Goal: Task Accomplishment & Management: Use online tool/utility

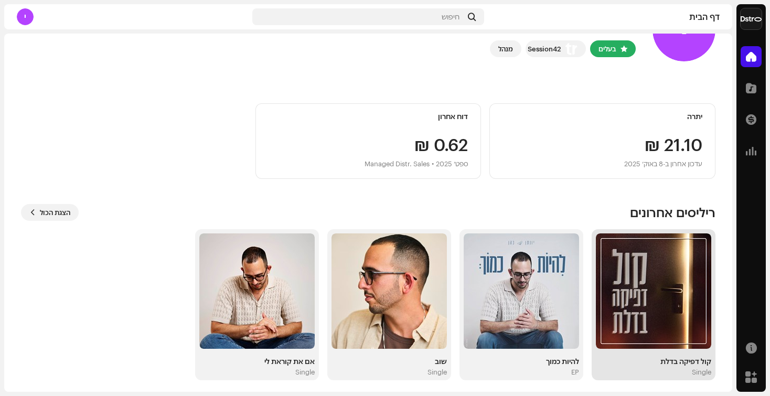
scroll to position [54, 0]
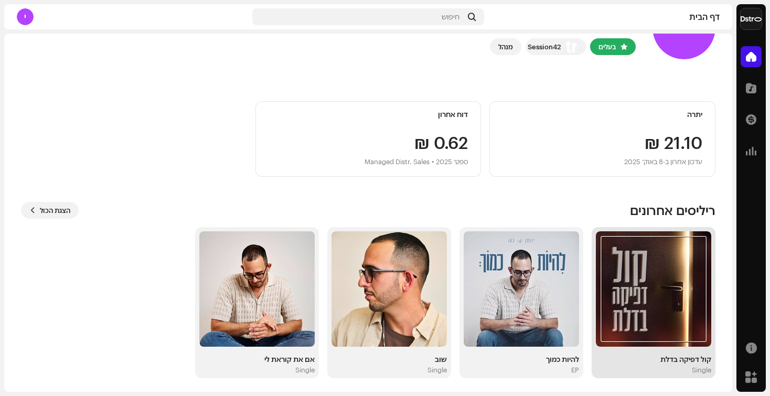
click at [681, 300] on img at bounding box center [653, 288] width 115 height 115
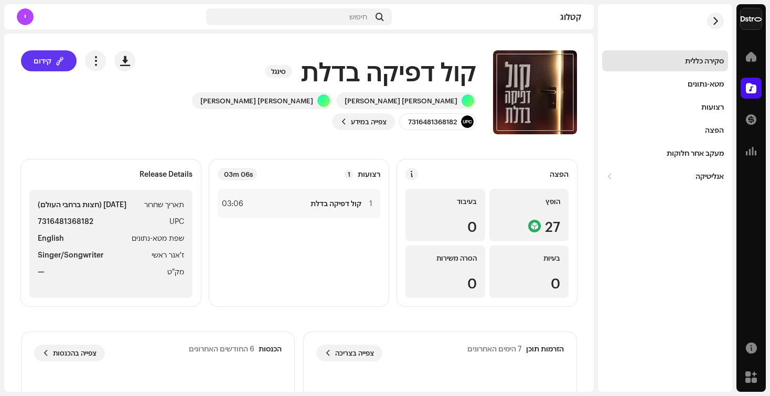
click at [62, 63] on span at bounding box center [60, 61] width 8 height 8
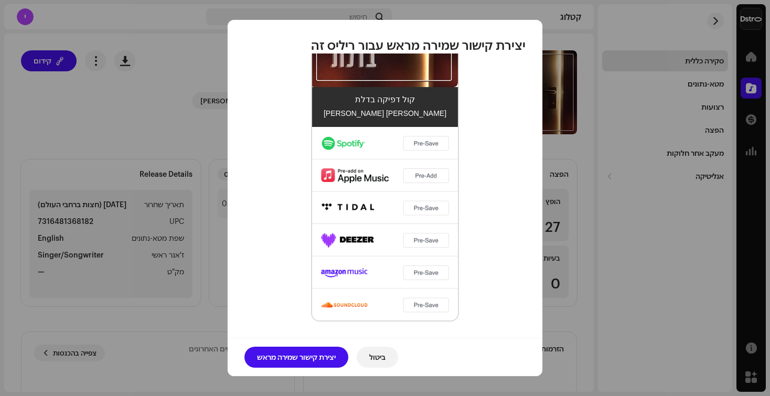
scroll to position [339, 0]
click at [330, 357] on span "יצירת קישור שמירה מראש" at bounding box center [296, 357] width 79 height 21
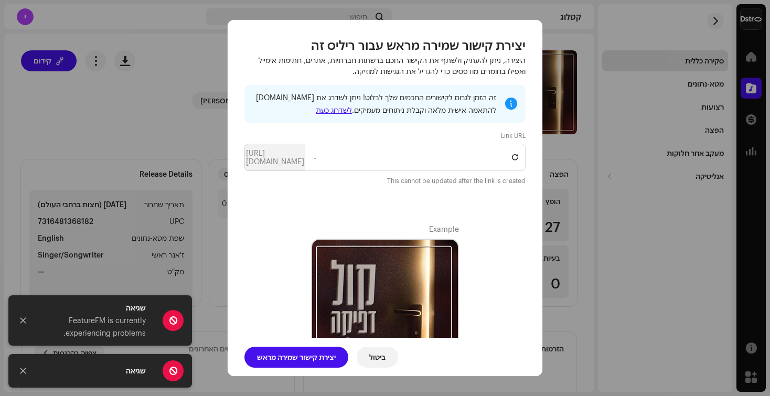
scroll to position [0, 0]
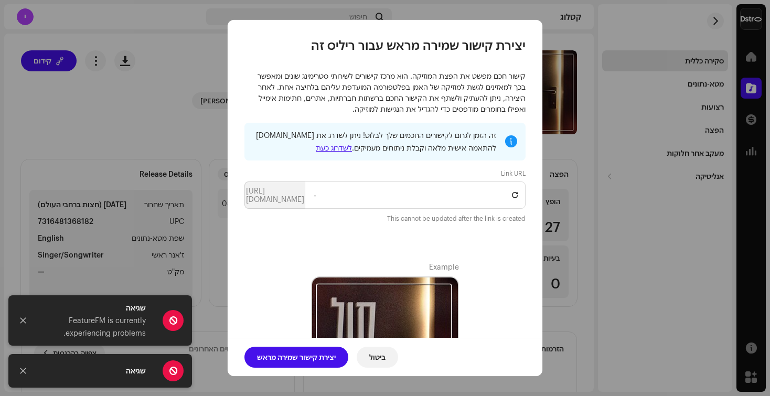
click at [323, 213] on div "זה הזמן לגרום לקישורים החכמים שלך לבלוט! ניתן לשדרג את [DOMAIN_NAME] להתאמה איש…" at bounding box center [384, 173] width 281 height 101
click at [516, 199] on span at bounding box center [515, 195] width 6 height 8
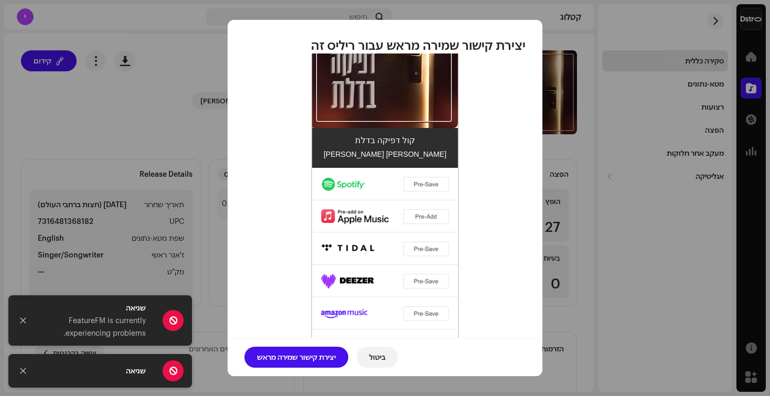
scroll to position [329, 0]
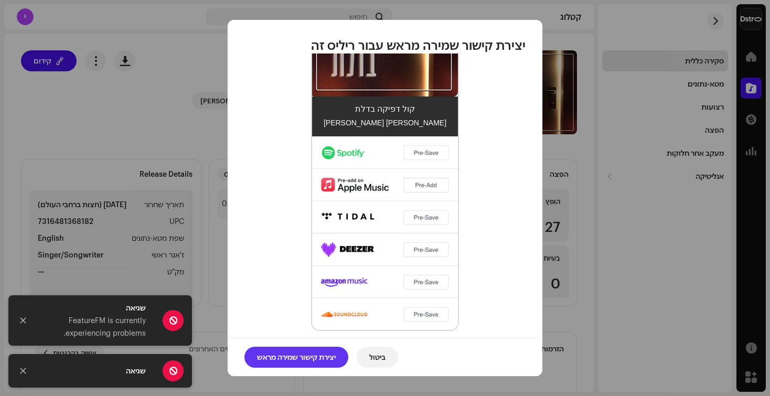
click at [316, 360] on span "יצירת קישור שמירה מראש" at bounding box center [296, 357] width 79 height 21
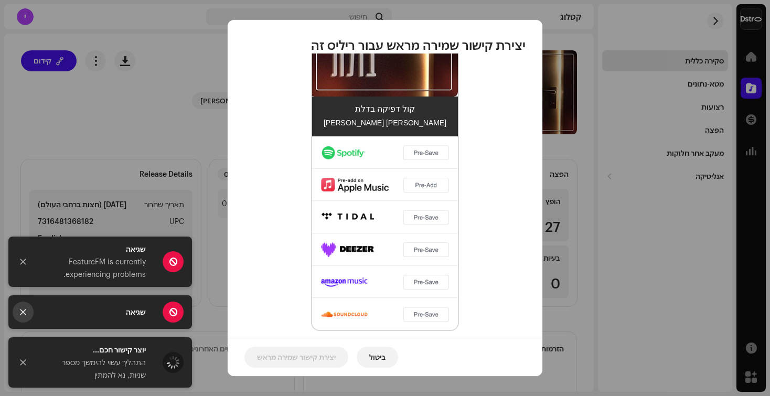
click at [23, 316] on button "Close" at bounding box center [23, 312] width 21 height 21
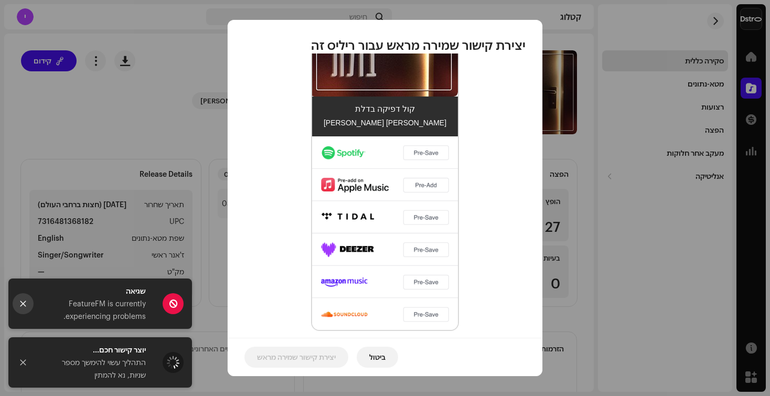
click at [23, 306] on icon "Close" at bounding box center [22, 303] width 7 height 7
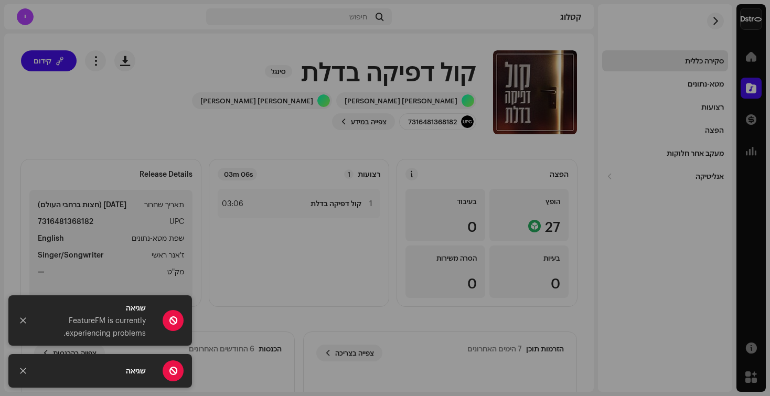
click at [188, 139] on div "יצירת קישור שמירה מראש עבור ריליס זה קישור חכם מפשט את הפצת המוזיקה. הוא מרכז ק…" at bounding box center [385, 198] width 770 height 396
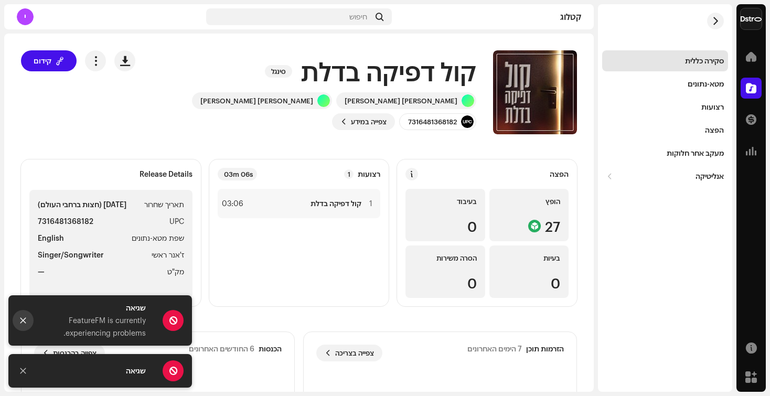
click at [19, 317] on icon "Close" at bounding box center [22, 320] width 7 height 7
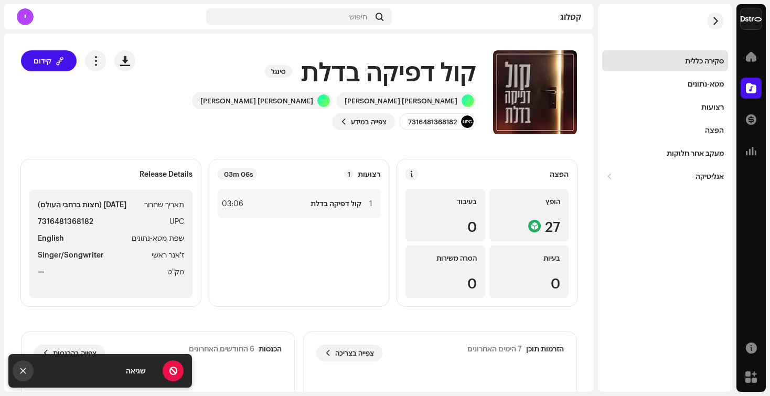
click at [20, 364] on button "Close" at bounding box center [23, 370] width 21 height 21
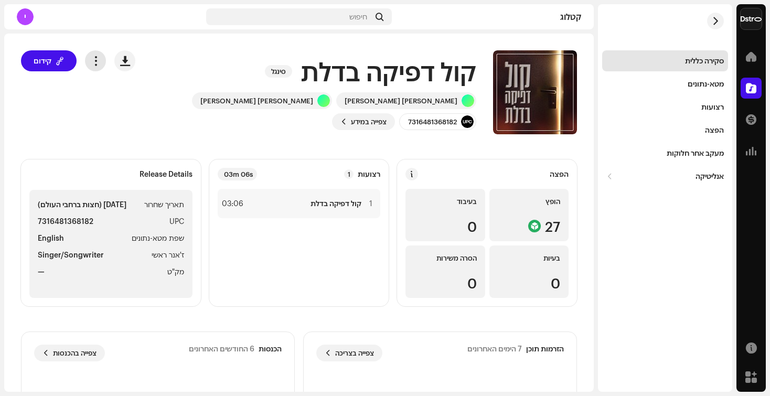
click at [106, 66] on button "button" at bounding box center [95, 60] width 21 height 21
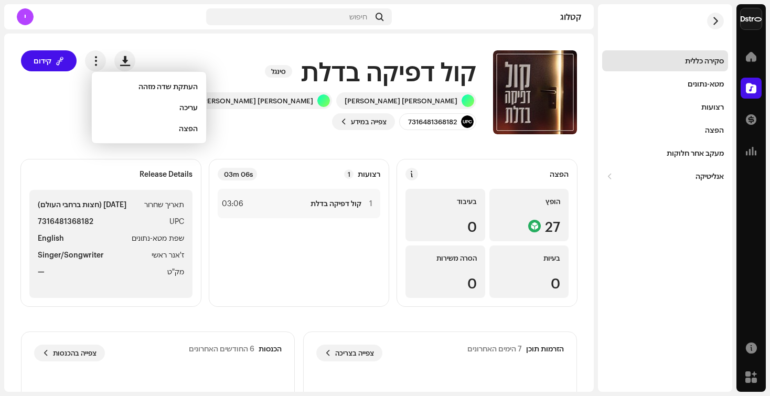
click at [93, 87] on div "העתקת שדה מזהה עריכה הפצה" at bounding box center [148, 107] width 115 height 72
click at [64, 68] on button "קידום" at bounding box center [49, 60] width 56 height 21
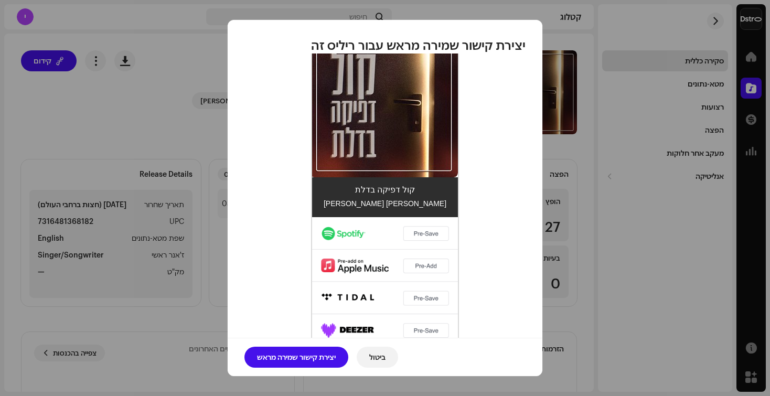
scroll to position [258, 0]
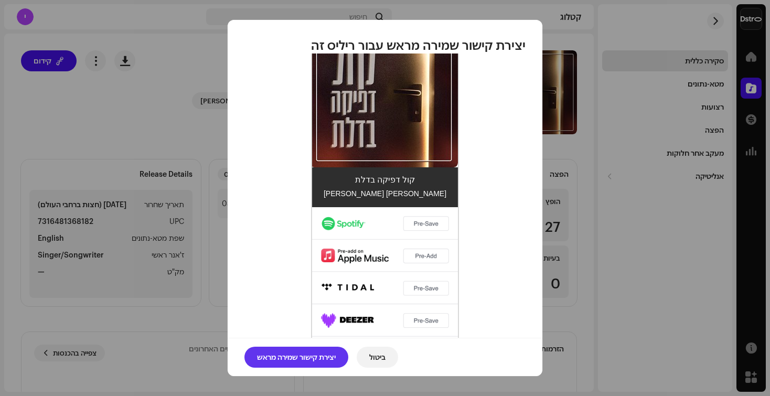
click at [304, 353] on span "יצירת קישור שמירה מראש" at bounding box center [296, 357] width 79 height 21
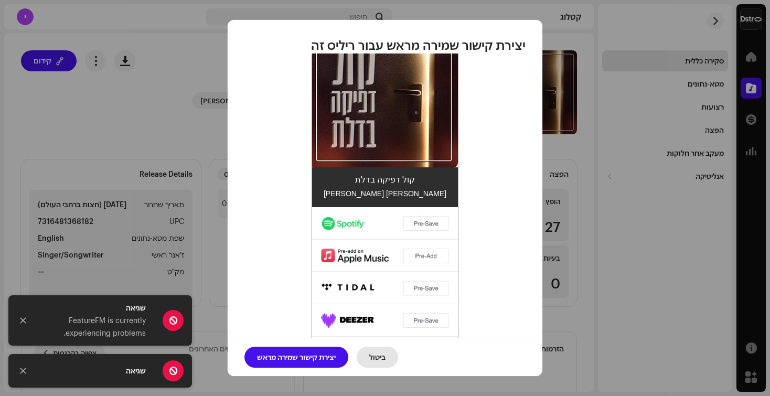
click at [374, 354] on span "ביטול" at bounding box center [377, 357] width 16 height 21
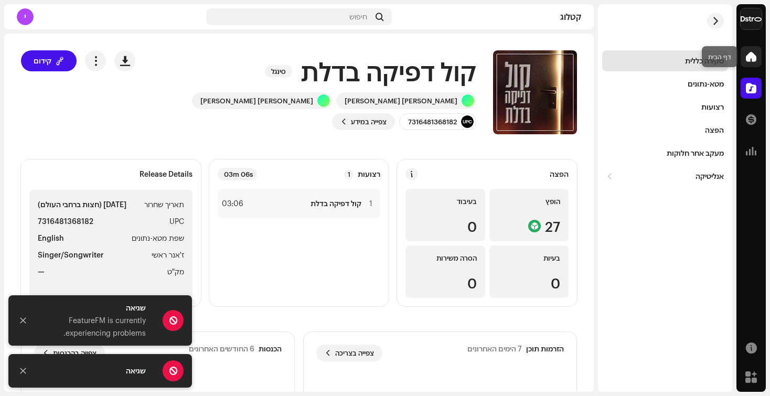
click at [759, 62] on div at bounding box center [750, 56] width 21 height 21
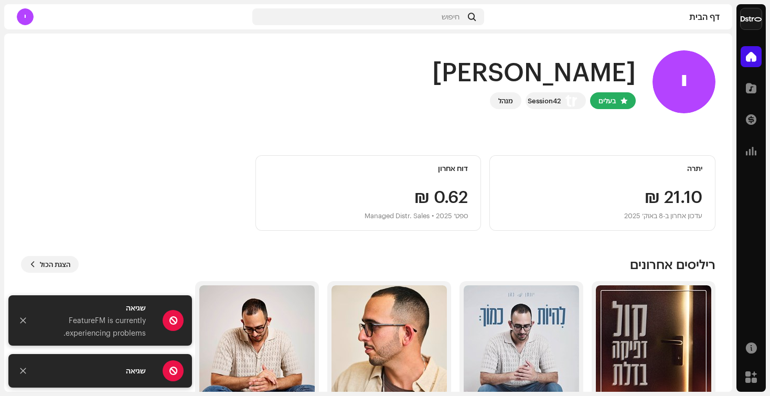
click at [745, 60] on div at bounding box center [750, 56] width 21 height 21
